Goal: Task Accomplishment & Management: Use online tool/utility

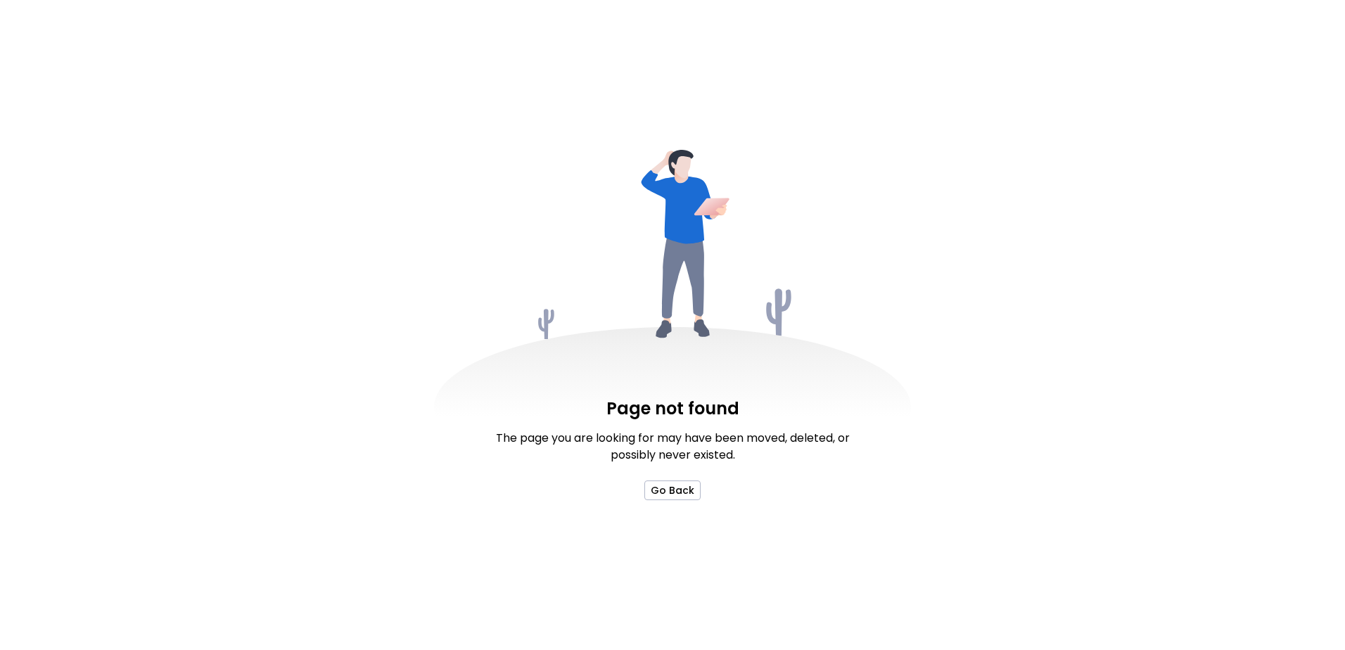
click at [675, 501] on div "Page not found The page you are looking for may have been moved, deleted, or po…" at bounding box center [672, 325] width 1345 height 650
click at [675, 498] on button "Go Back" at bounding box center [673, 491] width 56 height 20
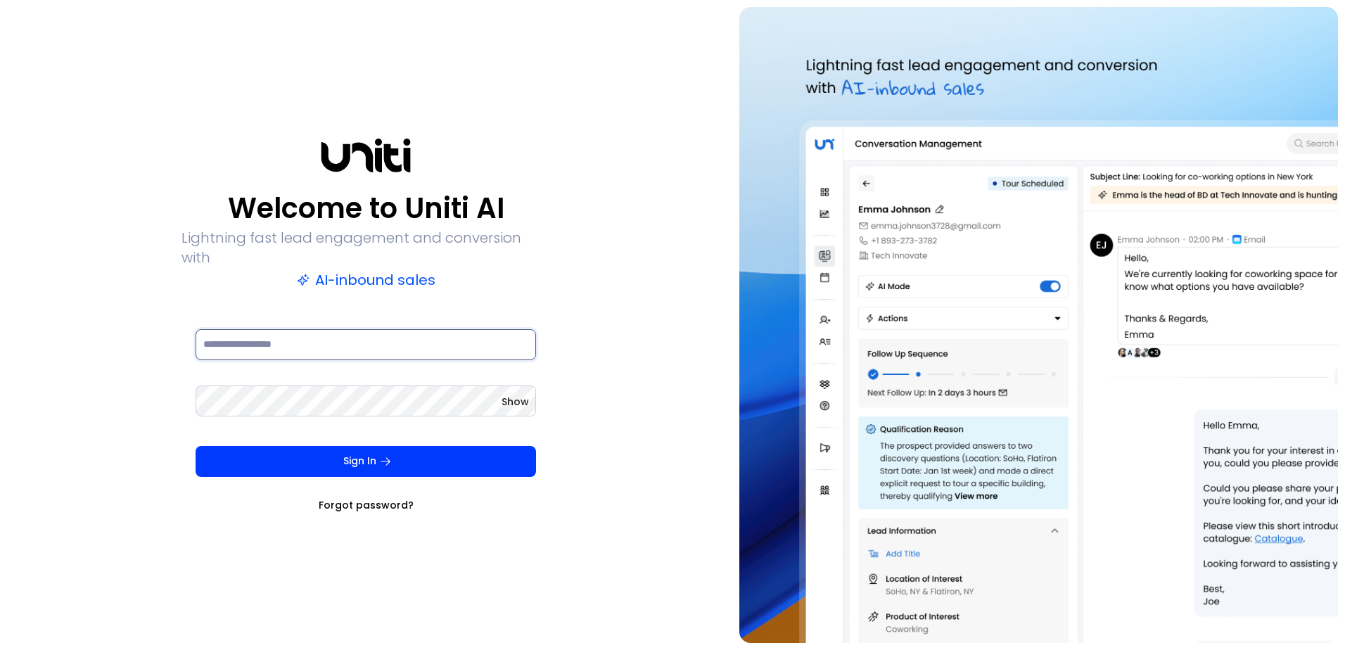
click at [387, 333] on input at bounding box center [366, 344] width 341 height 31
type input "**********"
click at [196, 446] on button "Sign In" at bounding box center [366, 461] width 341 height 31
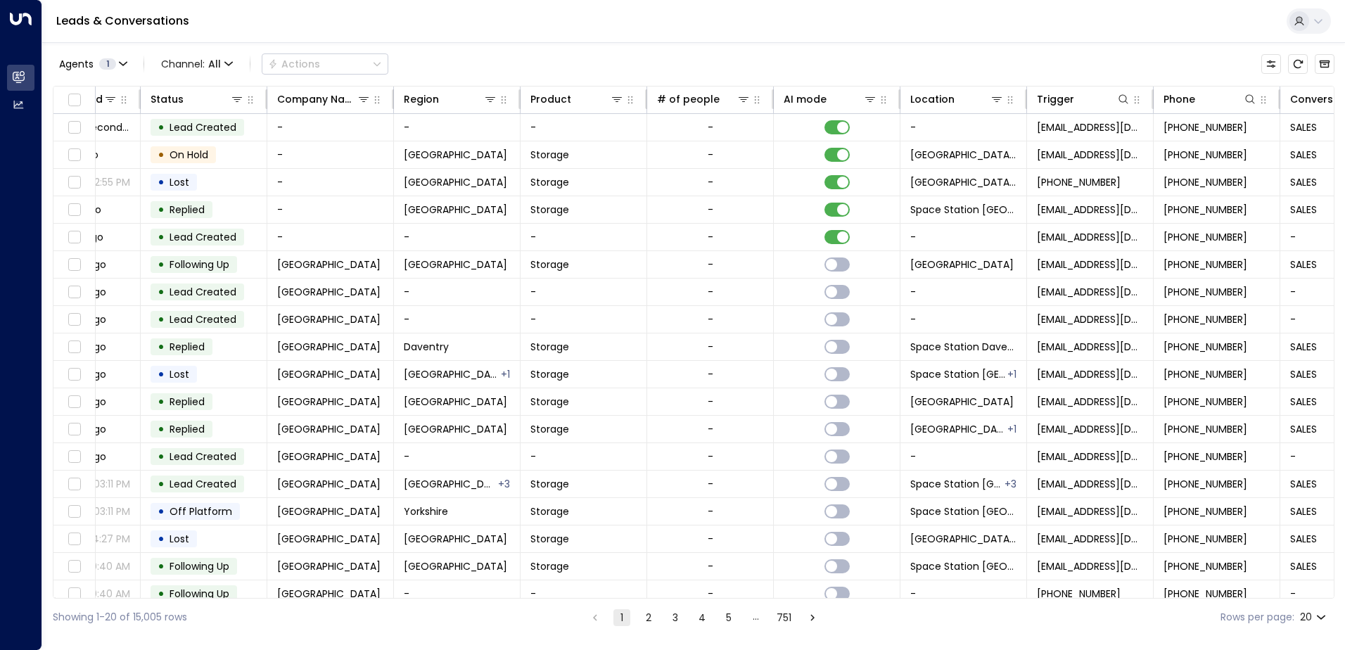
scroll to position [0, 414]
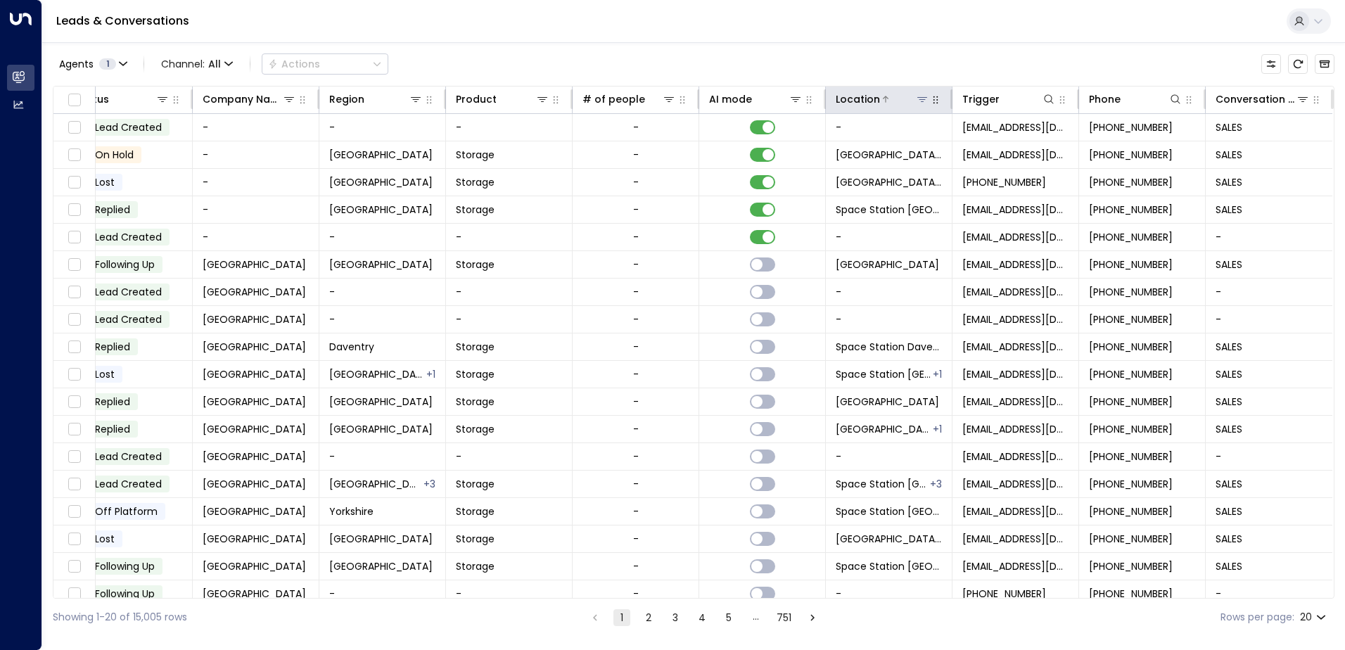
click at [906, 102] on div at bounding box center [904, 99] width 49 height 14
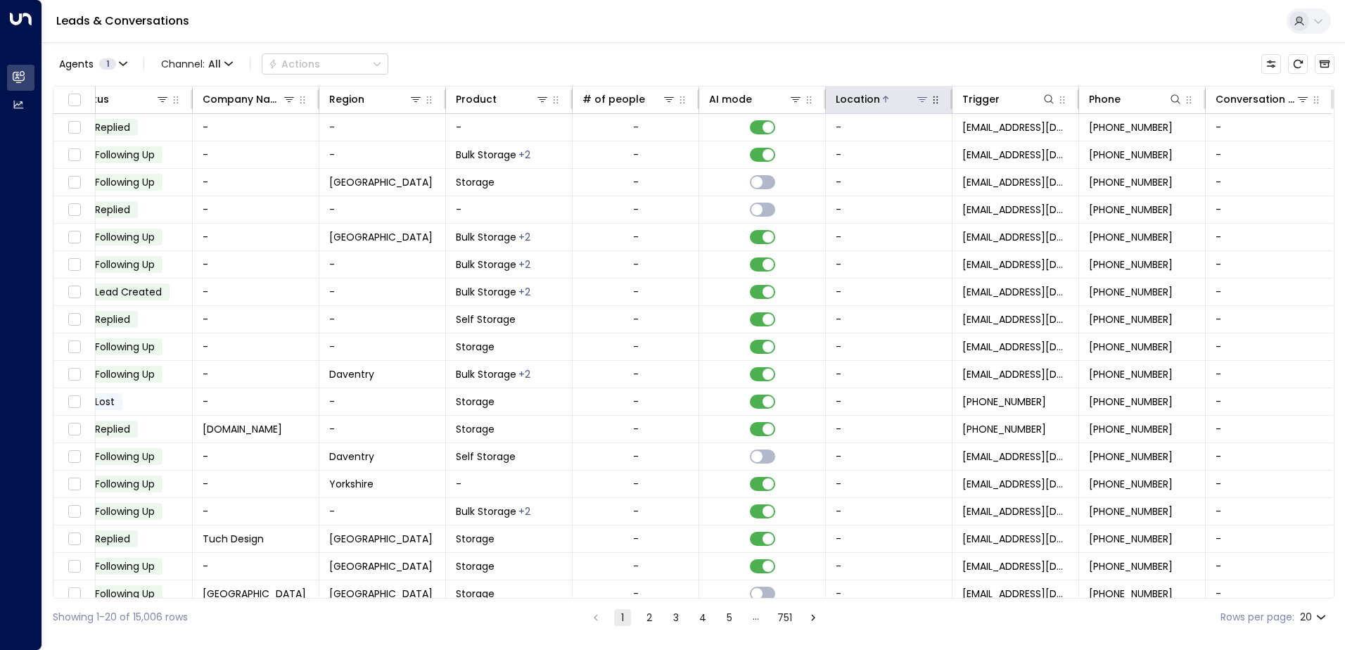
click at [918, 106] on button at bounding box center [923, 99] width 14 height 14
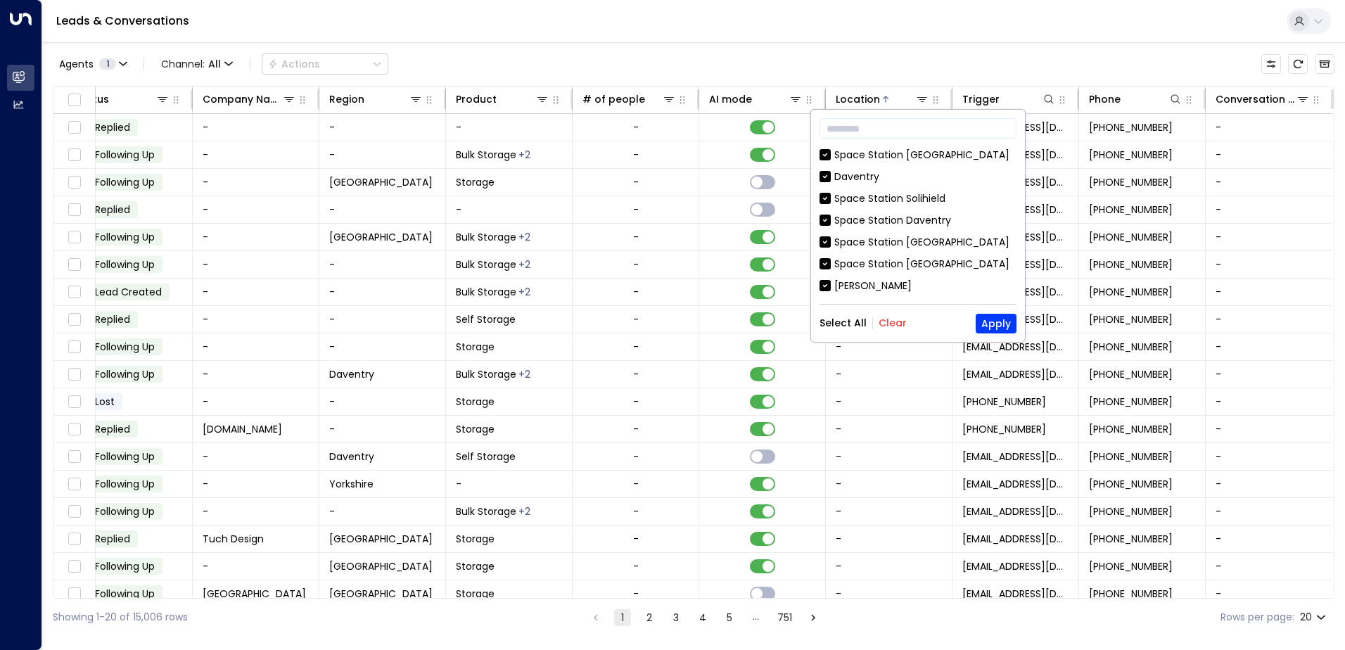
click at [896, 322] on div "​ [GEOGRAPHIC_DATA] [GEOGRAPHIC_DATA] [GEOGRAPHIC_DATA] [GEOGRAPHIC_DATA] [GEOG…" at bounding box center [918, 226] width 214 height 232
click at [896, 322] on button "Clear" at bounding box center [893, 322] width 28 height 11
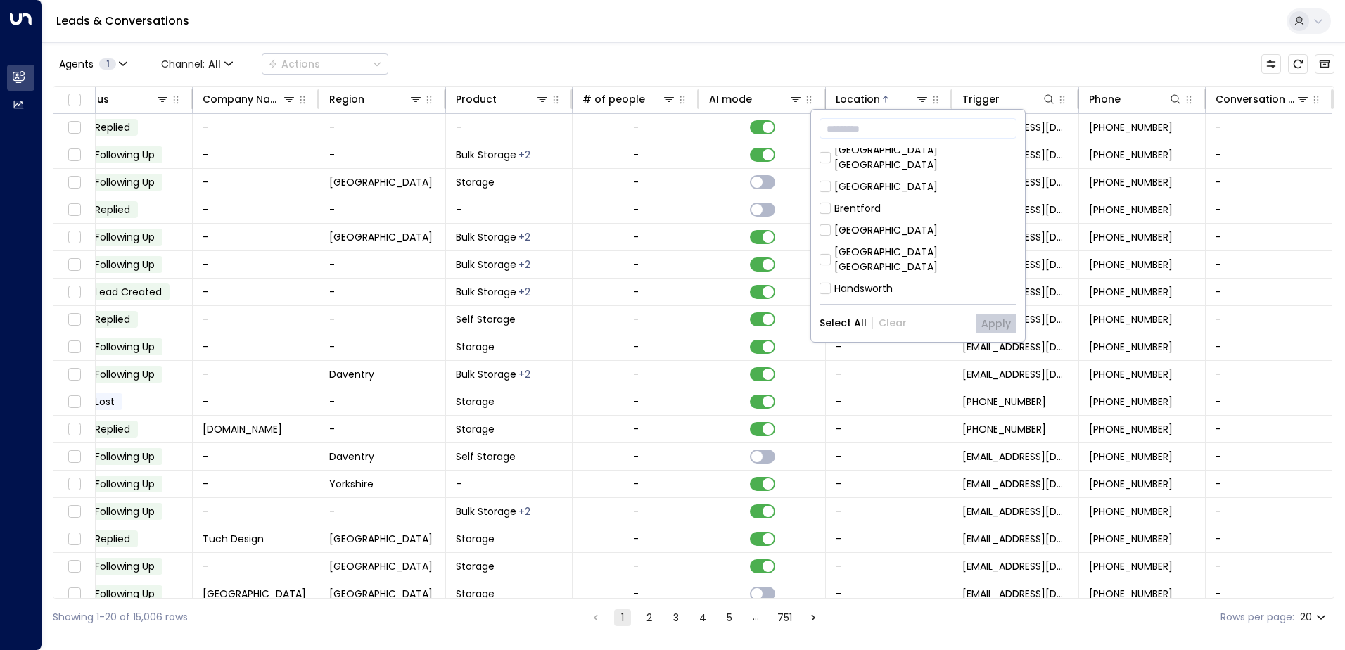
scroll to position [422, 0]
click at [900, 191] on div "[GEOGRAPHIC_DATA]" at bounding box center [886, 198] width 103 height 15
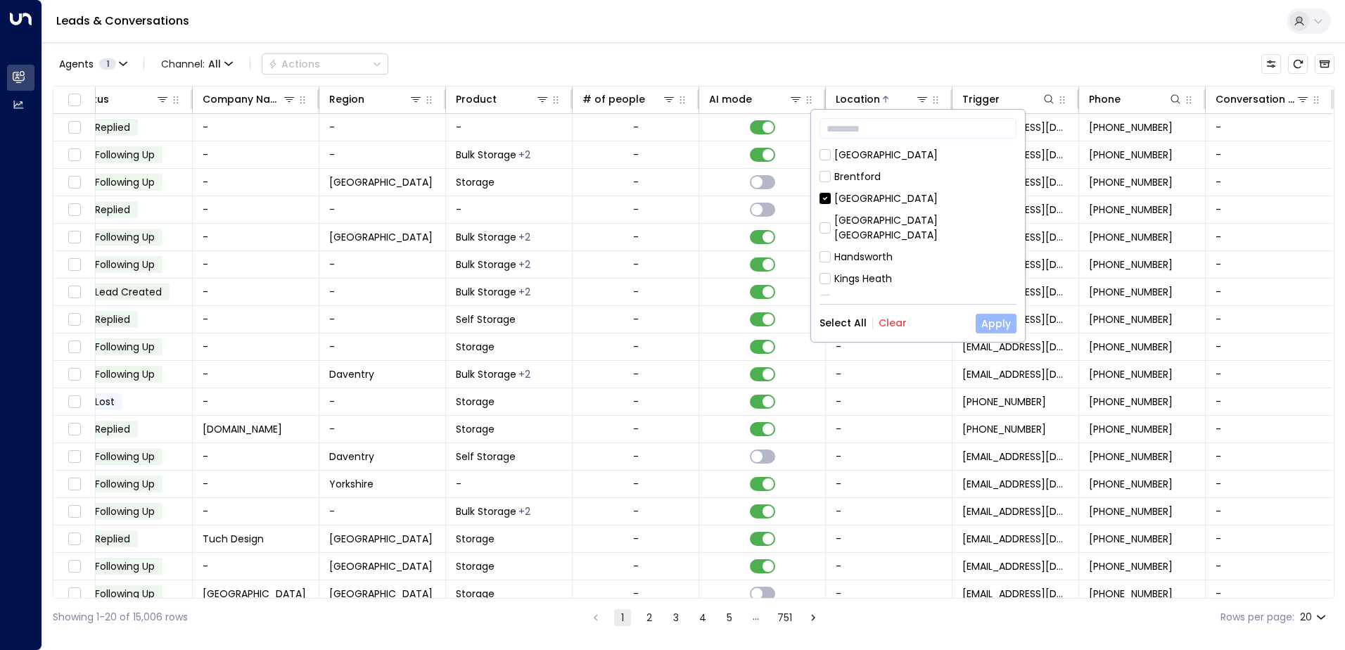
click at [988, 320] on button "Apply" at bounding box center [996, 324] width 41 height 20
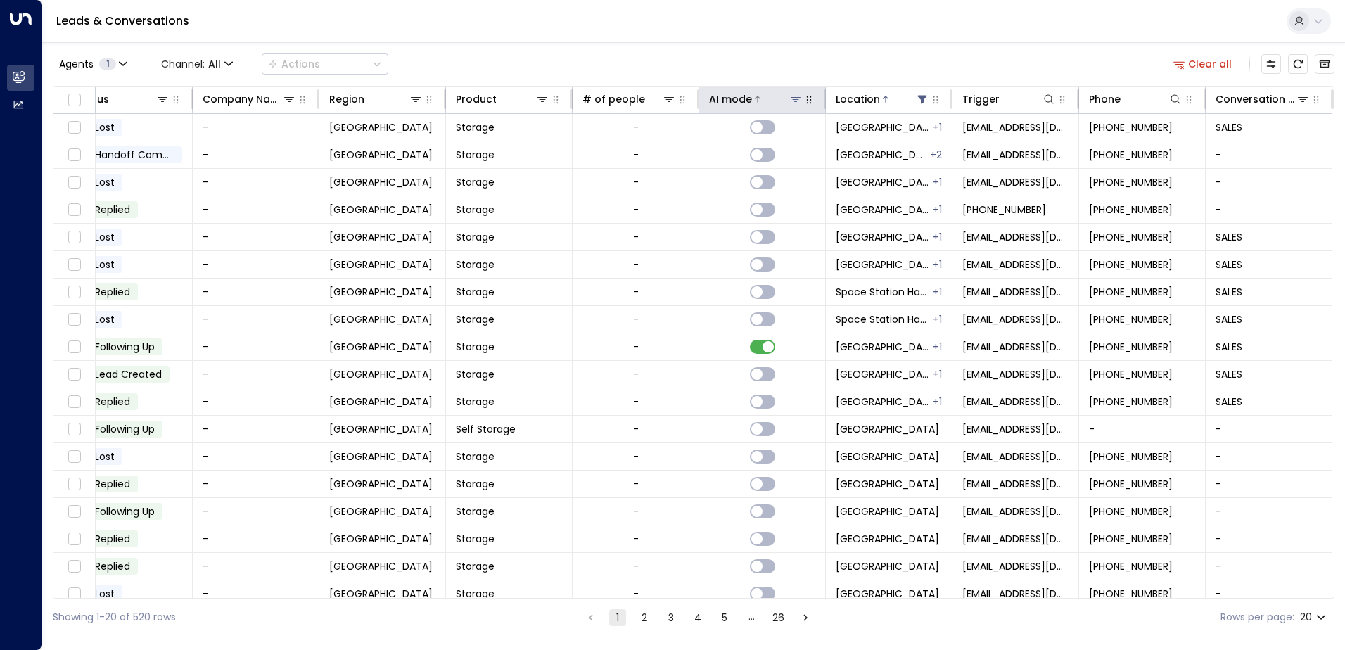
click at [791, 98] on icon at bounding box center [796, 99] width 10 height 5
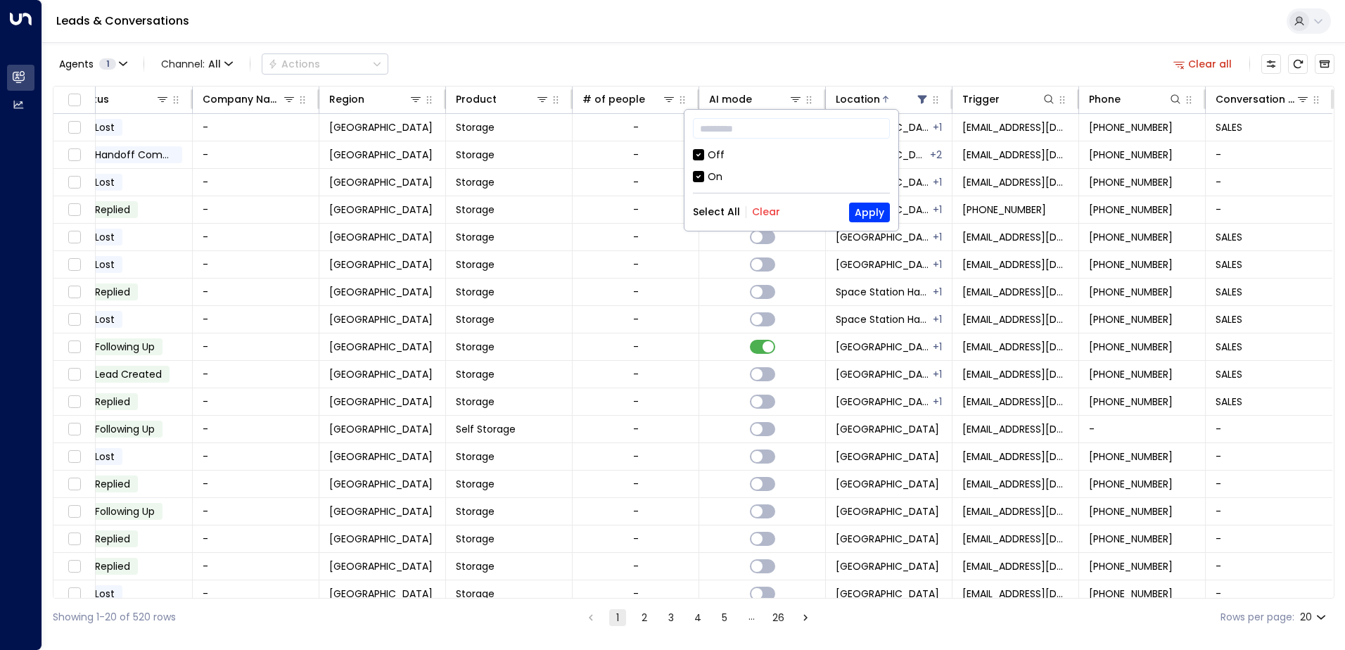
click at [705, 158] on div "Off" at bounding box center [791, 155] width 197 height 15
click at [862, 210] on button "Apply" at bounding box center [869, 213] width 41 height 20
